Goal: Manage account settings

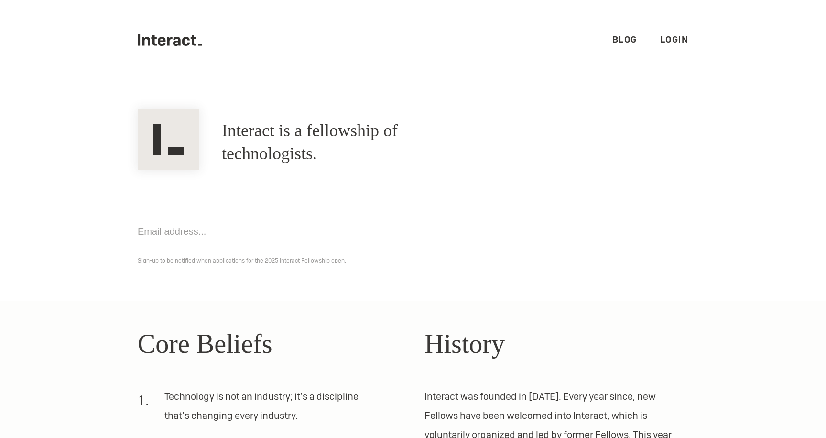
click at [628, 38] on link "Blog" at bounding box center [624, 39] width 25 height 11
click at [680, 35] on link "Login" at bounding box center [674, 39] width 29 height 11
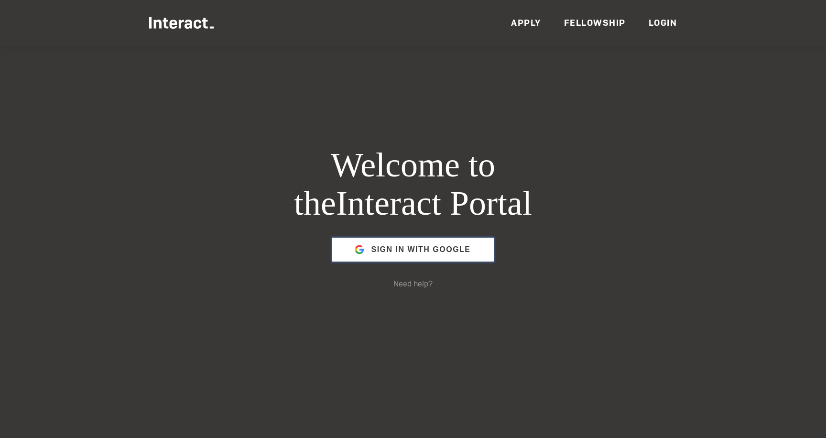
click at [405, 257] on span "Sign in with Google" at bounding box center [420, 249] width 99 height 23
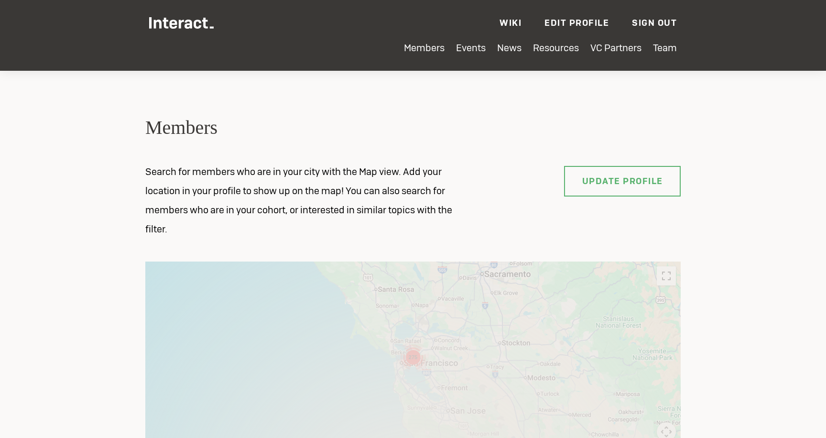
click at [589, 21] on link "Edit Profile" at bounding box center [576, 22] width 65 height 11
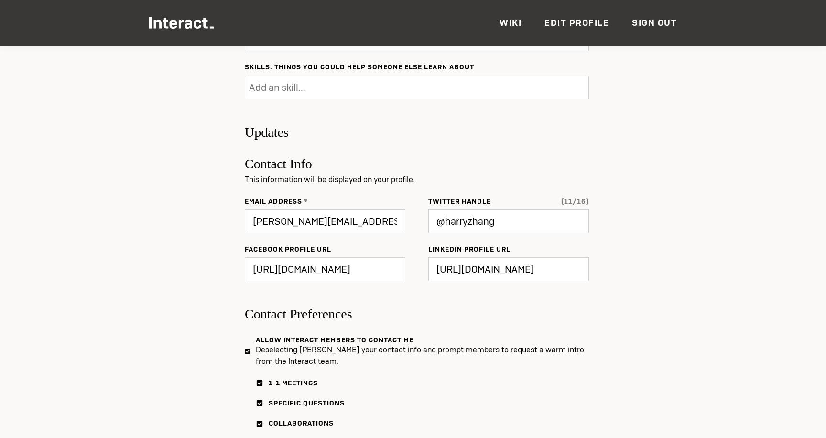
scroll to position [493, 0]
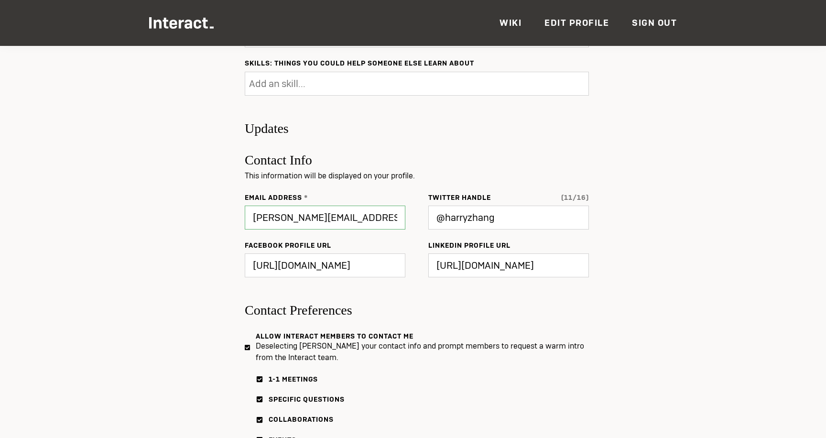
drag, startPoint x: 397, startPoint y: 219, endPoint x: 170, endPoint y: 207, distance: 227.3
click at [170, 207] on div "Upload First Name Harry Last Name Zhang Pronunciation Pronouns ask me about my …" at bounding box center [412, 111] width 535 height 817
type input "[PERSON_NAME][EMAIL_ADDRESS][DOMAIN_NAME]"
click at [111, 270] on section "Edit Profile Visit Live Complete your profile to view and search for Interact m…" at bounding box center [413, 60] width 826 height 1014
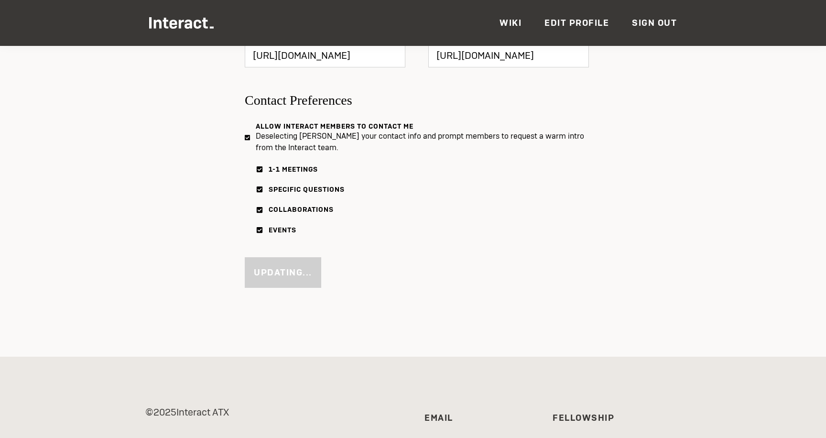
scroll to position [713, 0]
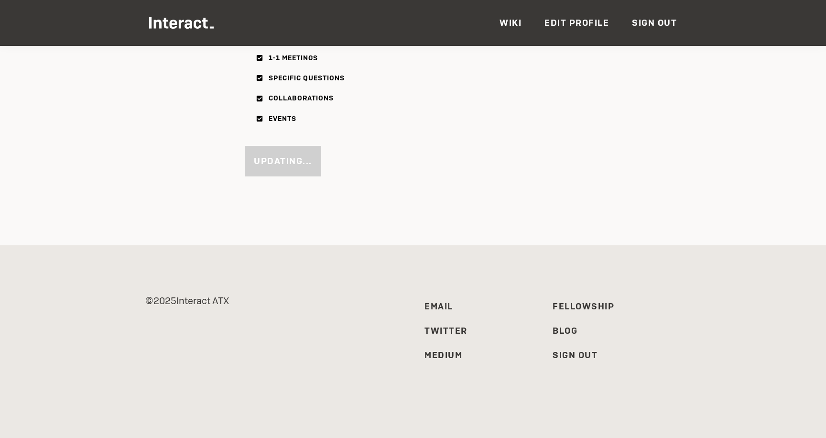
scroll to position [815, 0]
type input "Updated ✔"
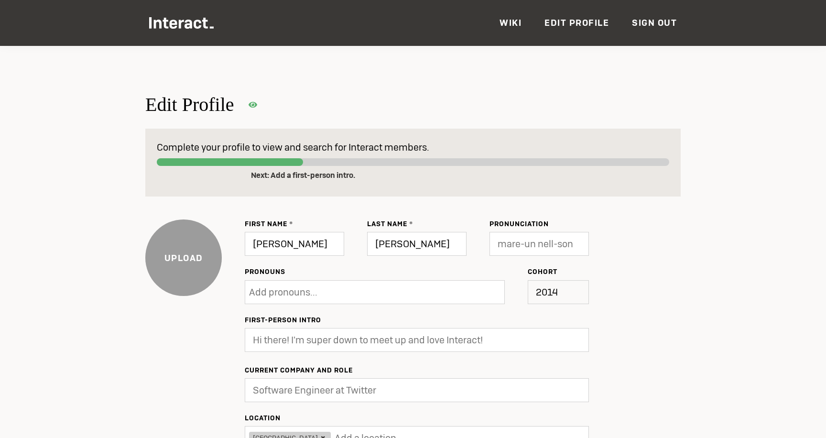
click at [517, 22] on link "Wiki" at bounding box center [510, 22] width 22 height 11
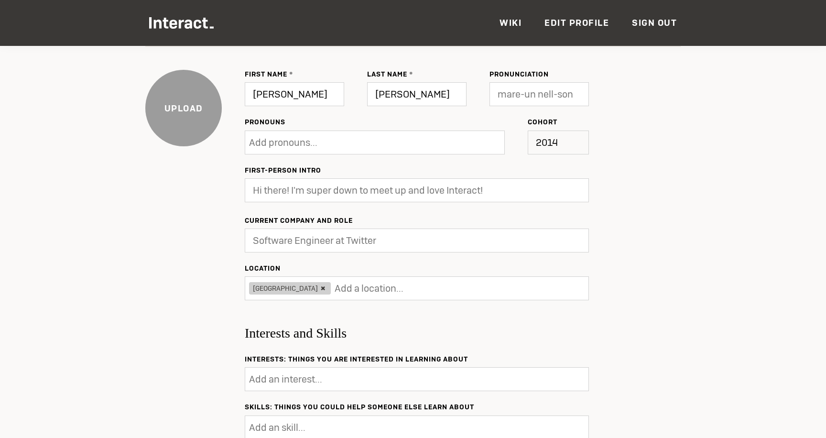
scroll to position [65, 0]
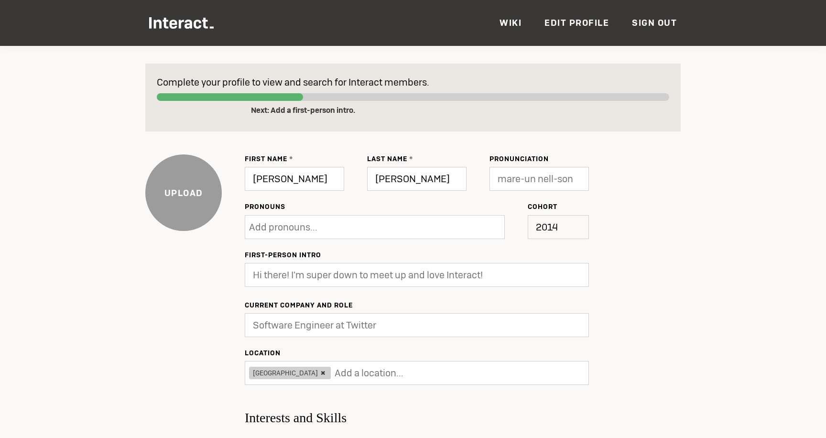
click at [517, 15] on ul "Members Events News Resources VC Partners Team Wiki Edit Profile Sign Out — [PE…" at bounding box center [413, 21] width 528 height 42
click at [516, 23] on link "Wiki" at bounding box center [510, 22] width 22 height 11
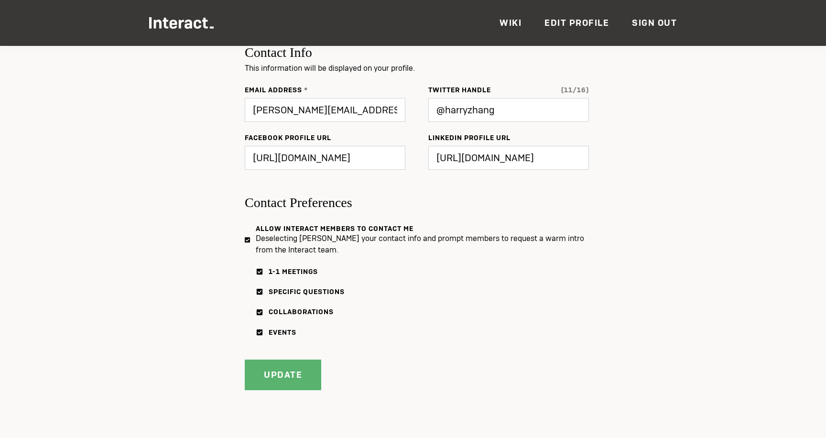
scroll to position [661, 0]
